Goal: Check status: Check status

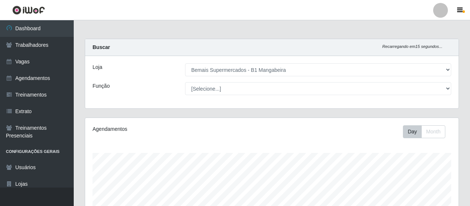
select select "403"
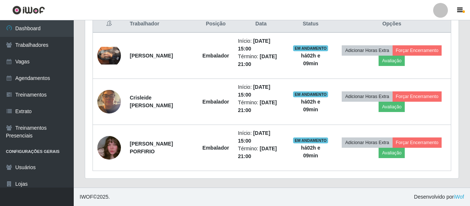
scroll to position [153, 373]
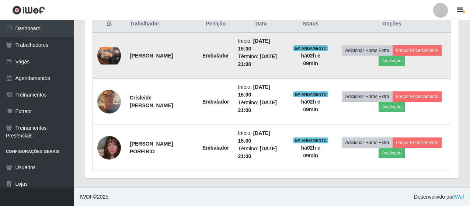
click at [112, 57] on img at bounding box center [109, 56] width 24 height 18
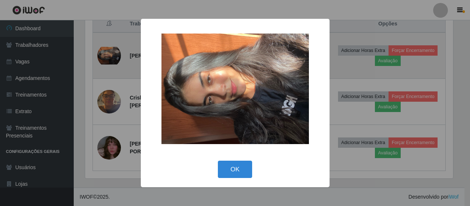
scroll to position [153, 369]
click at [112, 57] on div "× OK Cancel" at bounding box center [235, 103] width 471 height 206
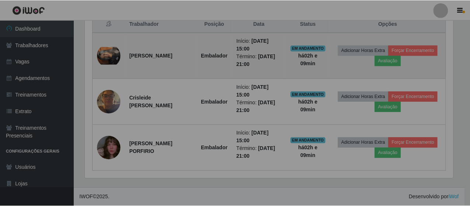
scroll to position [153, 373]
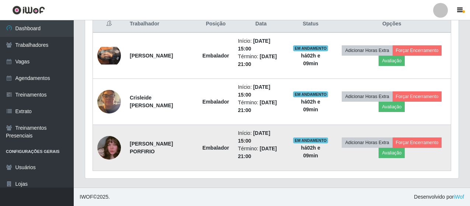
click at [113, 144] on img at bounding box center [109, 148] width 24 height 42
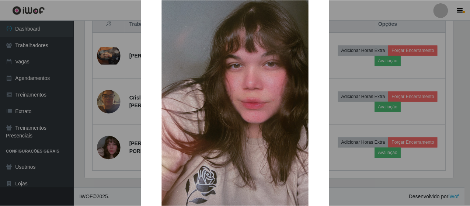
scroll to position [74, 0]
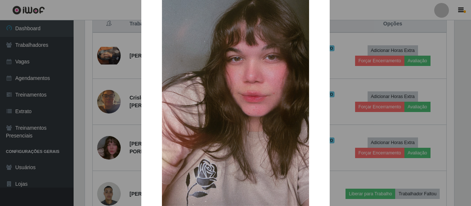
click at [121, 137] on div "× OK Cancel" at bounding box center [235, 103] width 471 height 206
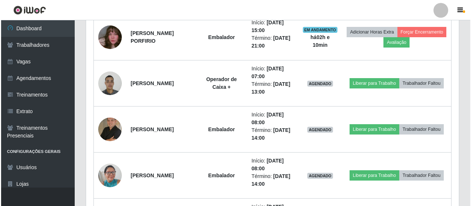
scroll to position [290, 0]
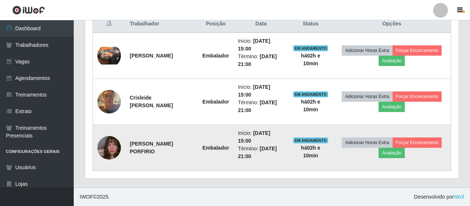
click at [113, 147] on img at bounding box center [109, 148] width 24 height 42
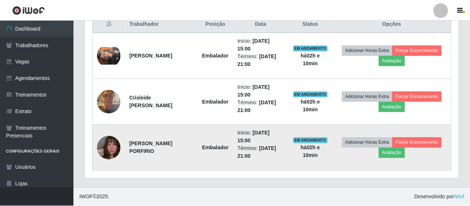
scroll to position [153, 369]
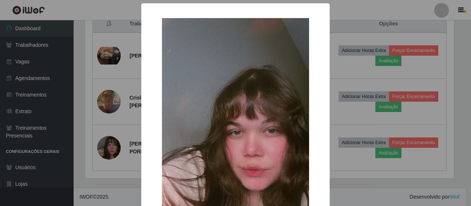
click at [112, 131] on div "× OK Cancel" at bounding box center [235, 103] width 471 height 206
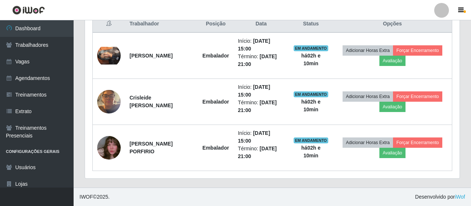
scroll to position [153, 373]
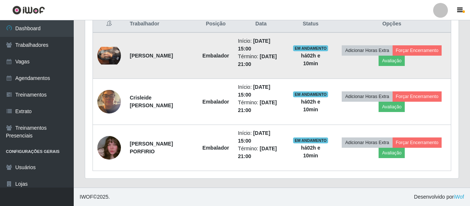
click at [111, 56] on img at bounding box center [109, 56] width 24 height 18
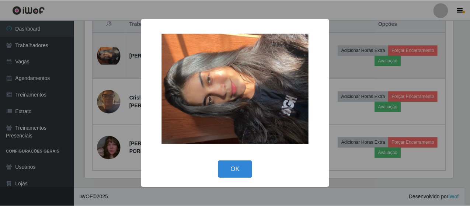
scroll to position [153, 369]
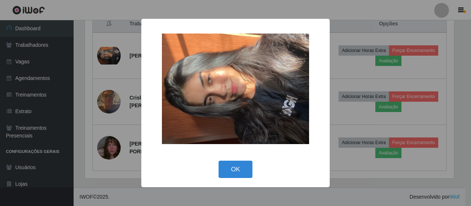
click at [115, 96] on div "× OK Cancel" at bounding box center [235, 103] width 471 height 206
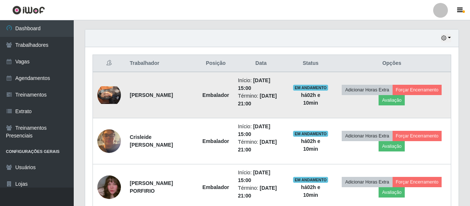
scroll to position [180, 0]
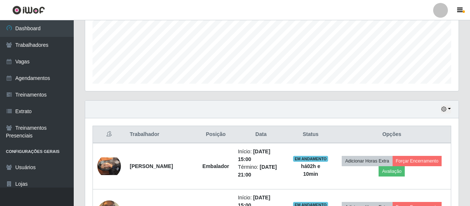
click at [450, 105] on div "Hoje 1 dia 3 dias 1 Semana Não encerrados" at bounding box center [446, 109] width 10 height 8
click at [443, 112] on icon "button" at bounding box center [443, 108] width 5 height 5
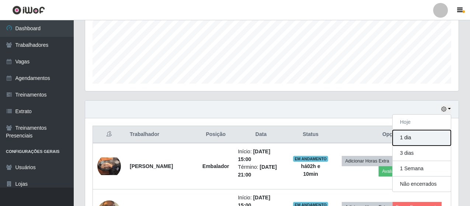
click at [413, 142] on button "1 dia" at bounding box center [421, 137] width 58 height 15
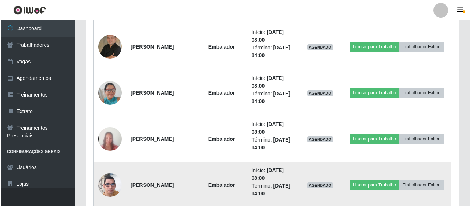
scroll to position [566, 0]
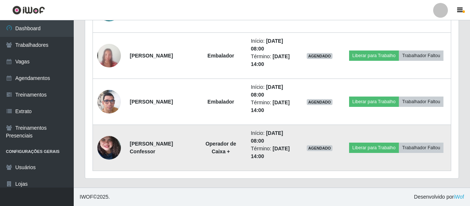
click at [103, 148] on img at bounding box center [109, 148] width 24 height 52
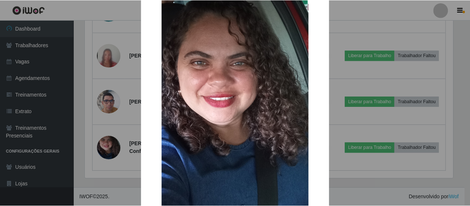
scroll to position [74, 0]
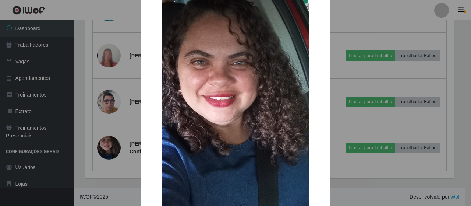
click at [106, 143] on div "× OK Cancel" at bounding box center [235, 103] width 471 height 206
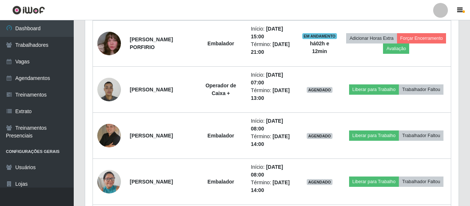
scroll to position [345, 0]
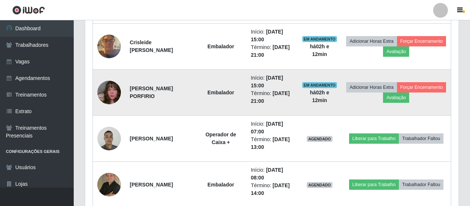
click at [113, 95] on img at bounding box center [109, 92] width 24 height 42
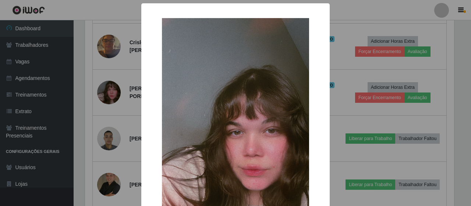
click at [115, 94] on div "× OK Cancel" at bounding box center [235, 103] width 471 height 206
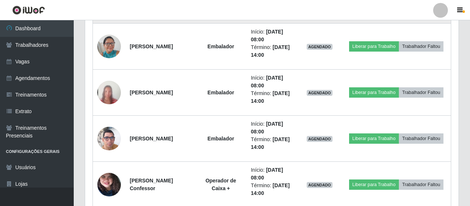
scroll to position [566, 0]
